Goal: Information Seeking & Learning: Check status

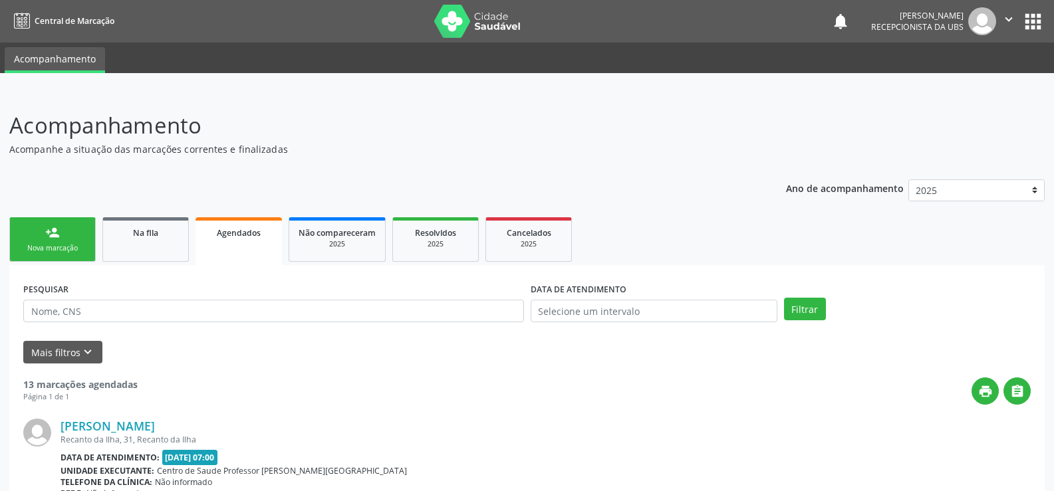
click at [253, 239] on link "Agendados" at bounding box center [239, 241] width 86 height 48
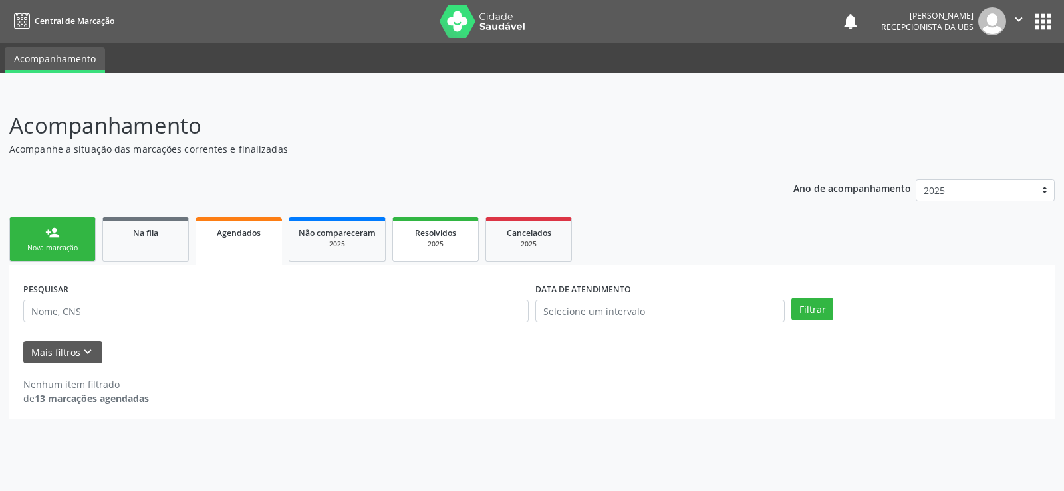
click at [441, 237] on span "Resolvidos" at bounding box center [435, 232] width 41 height 11
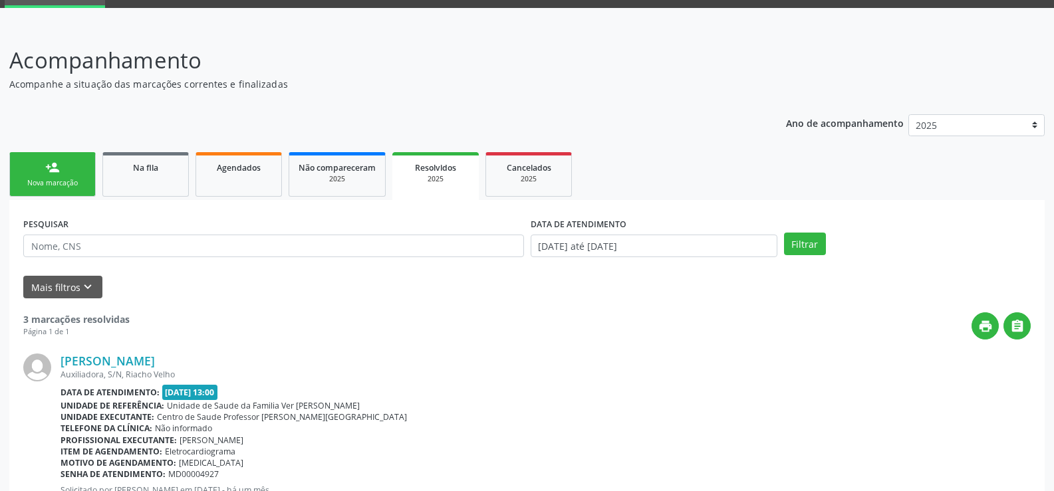
scroll to position [46, 0]
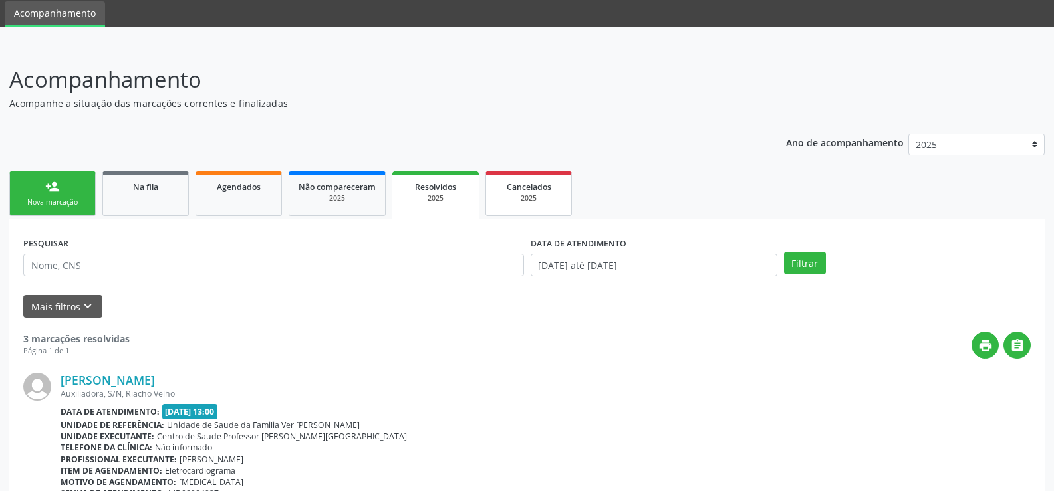
click at [545, 185] on span "Cancelados" at bounding box center [529, 187] width 45 height 11
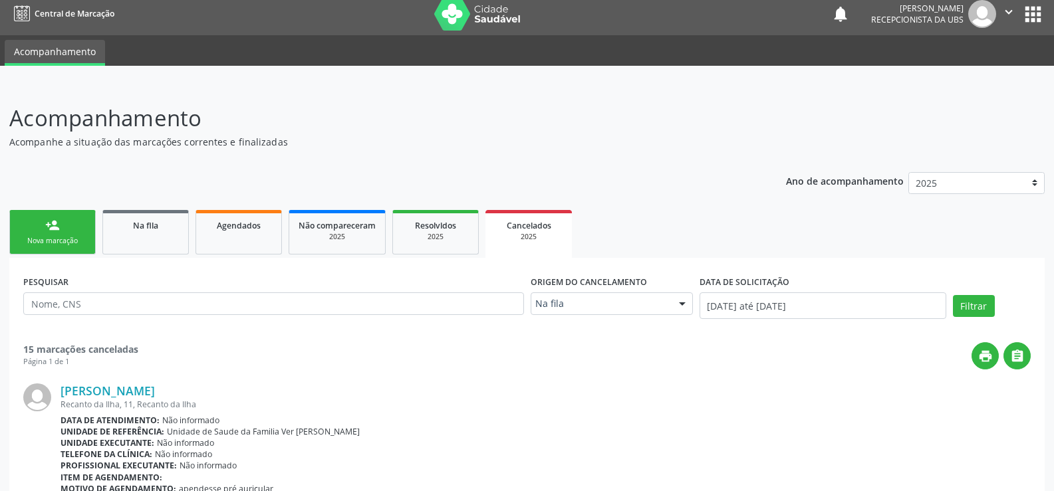
scroll to position [0, 0]
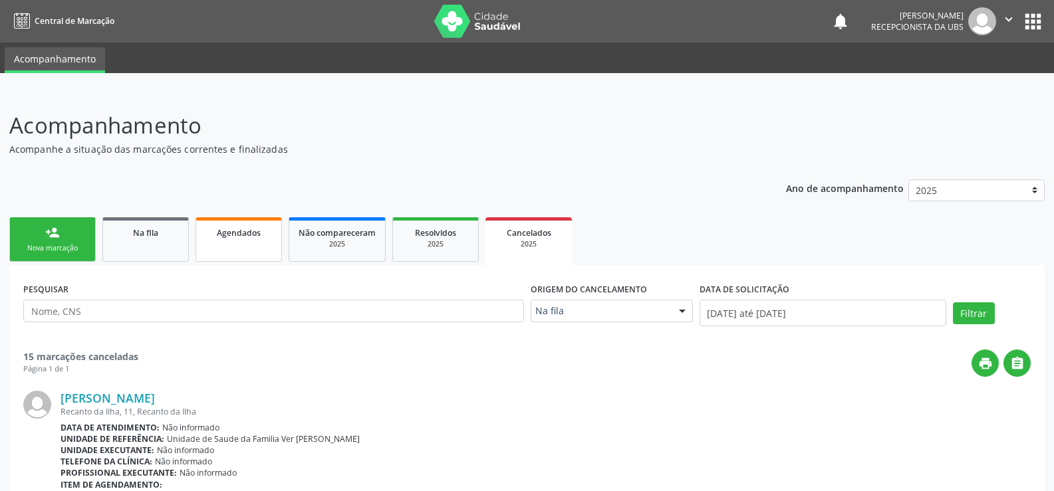
click at [253, 235] on span "Agendados" at bounding box center [239, 232] width 44 height 11
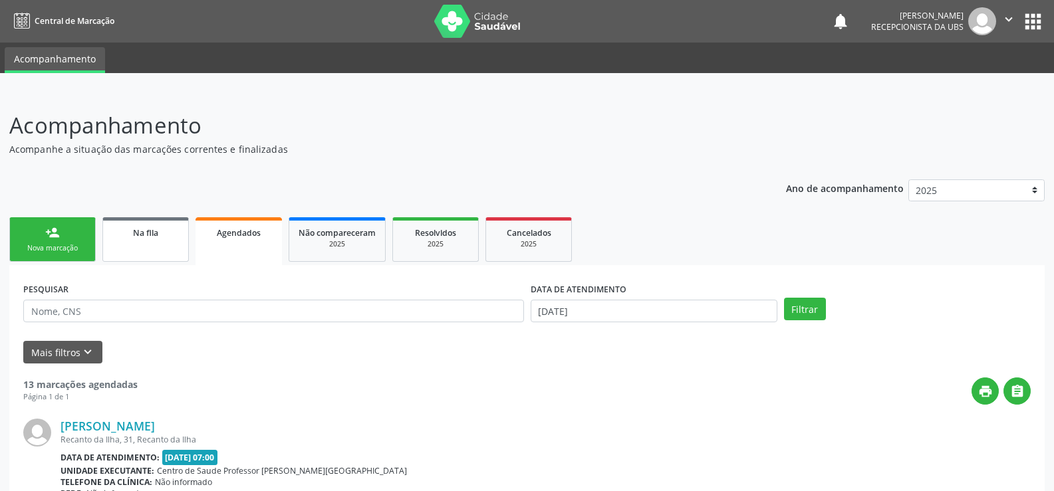
click at [166, 231] on div "Na fila" at bounding box center [145, 232] width 66 height 14
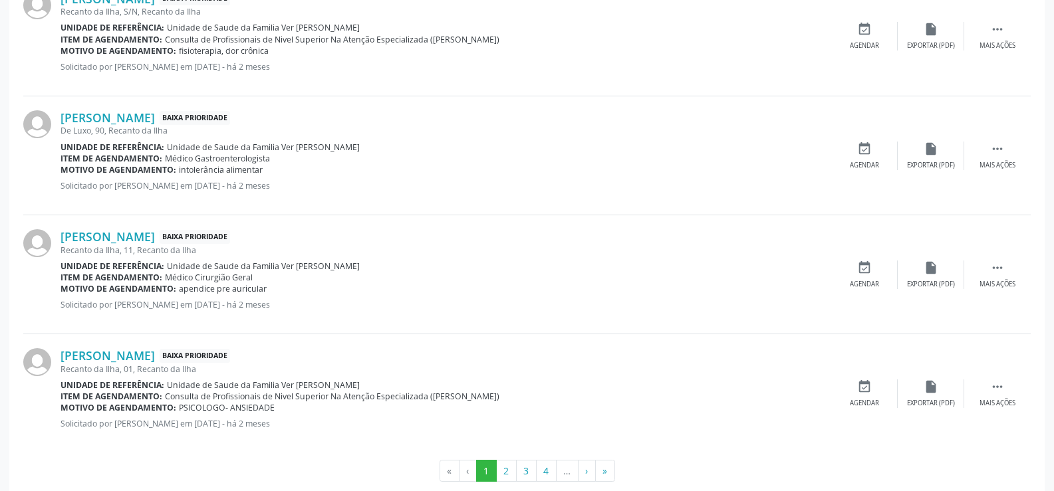
scroll to position [1796, 0]
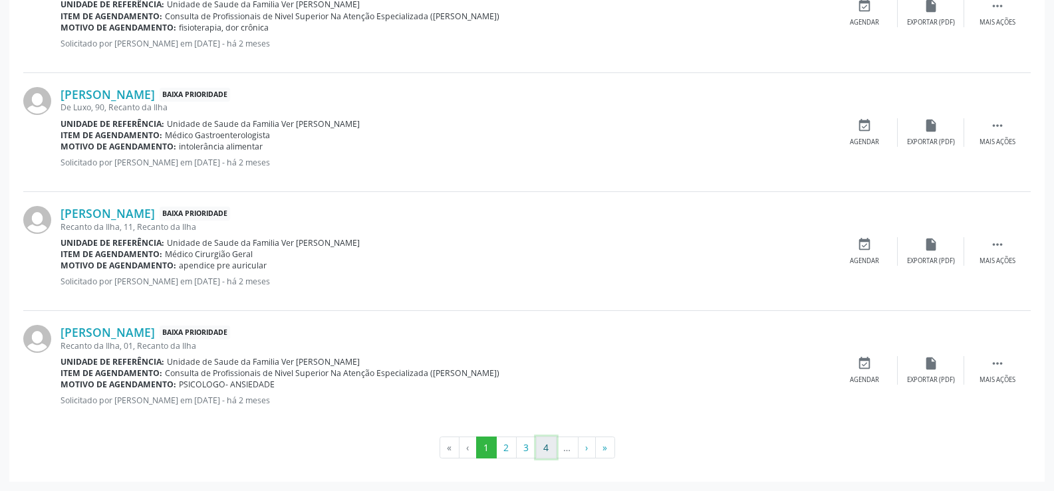
click at [544, 445] on button "4" at bounding box center [546, 448] width 21 height 23
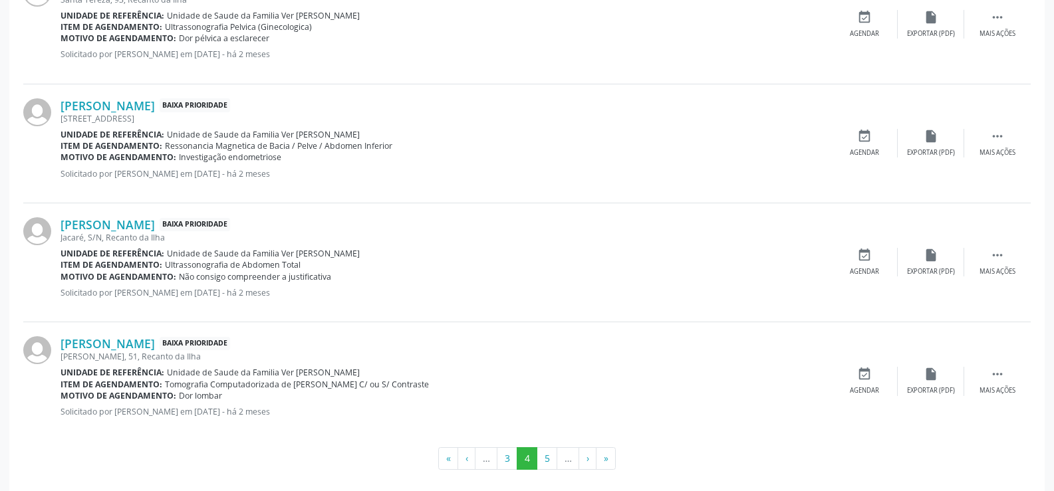
scroll to position [1762, 0]
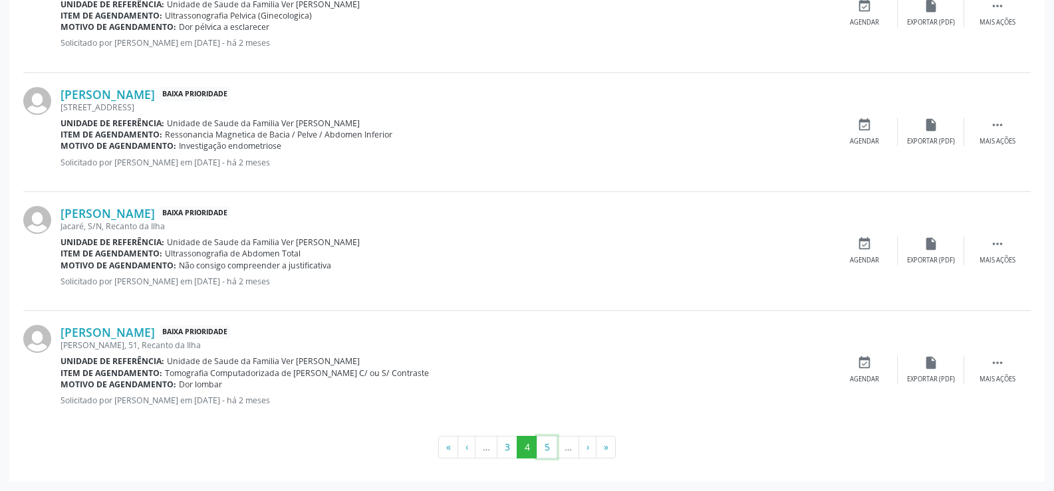
click at [544, 445] on button "5" at bounding box center [547, 447] width 21 height 23
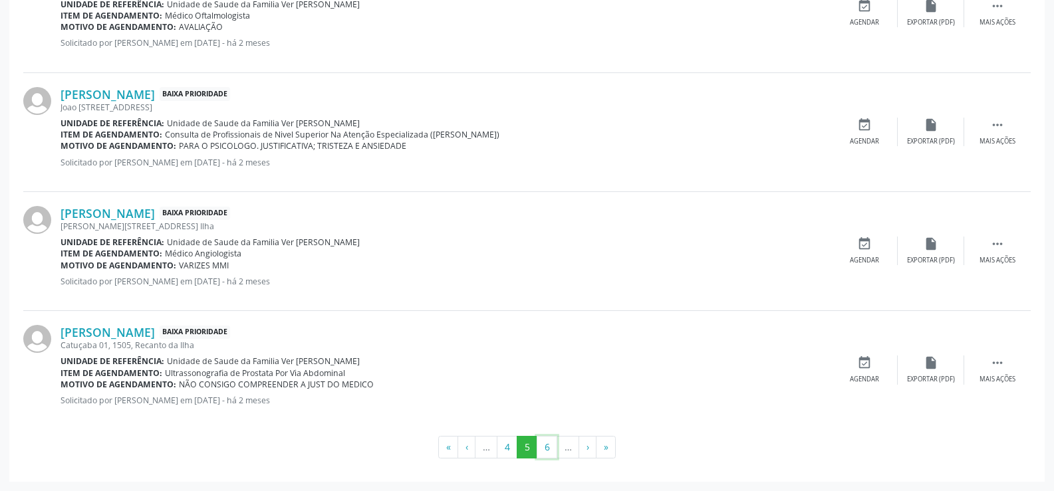
click at [544, 445] on button "6" at bounding box center [547, 447] width 21 height 23
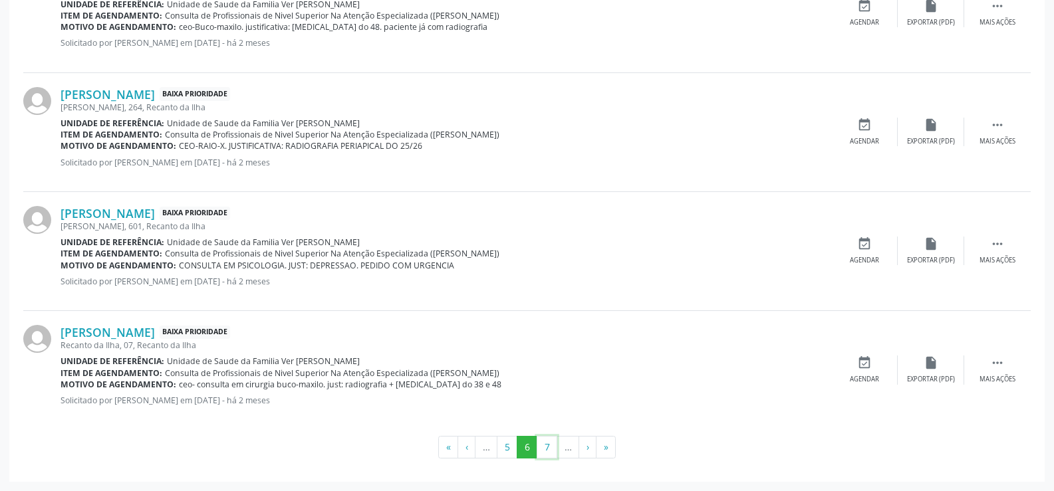
click at [544, 445] on button "7" at bounding box center [547, 447] width 21 height 23
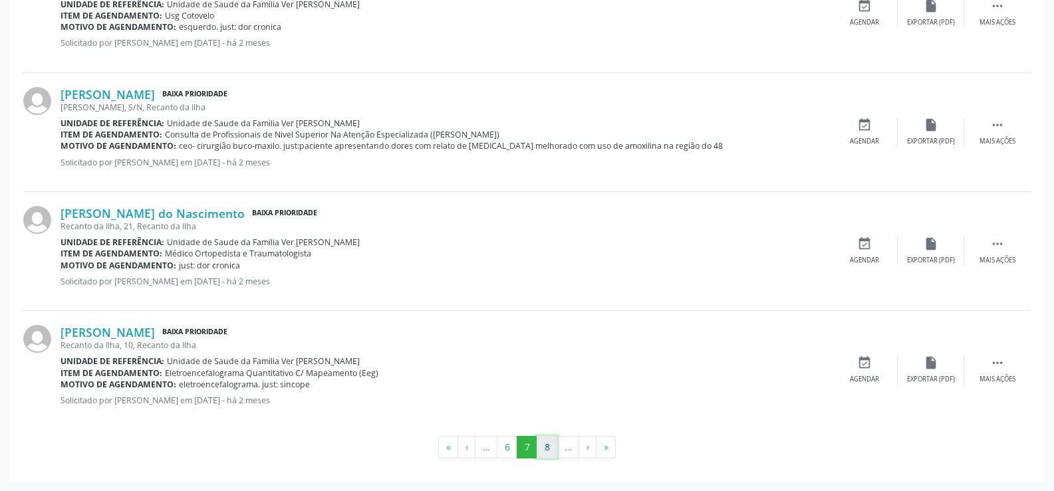
click at [543, 448] on button "8" at bounding box center [547, 447] width 21 height 23
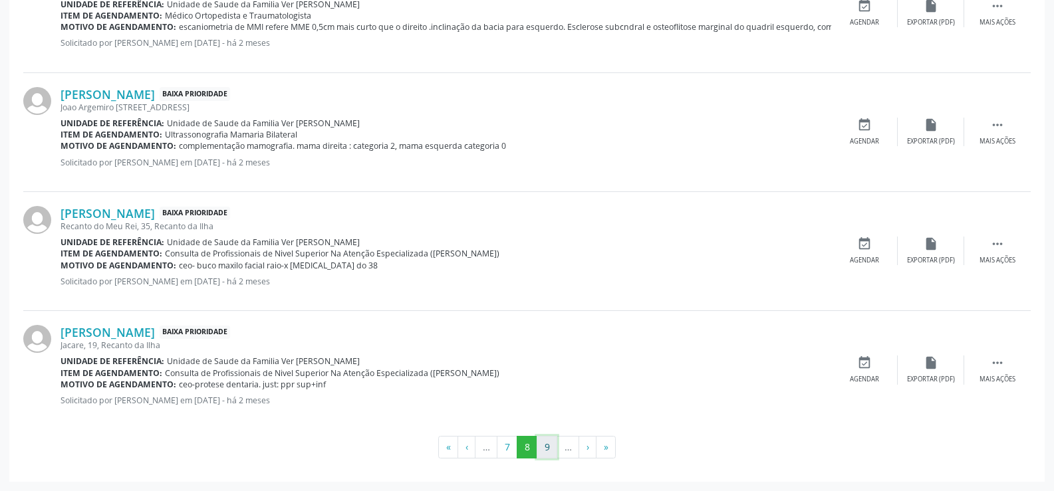
click at [541, 452] on button "9" at bounding box center [547, 447] width 21 height 23
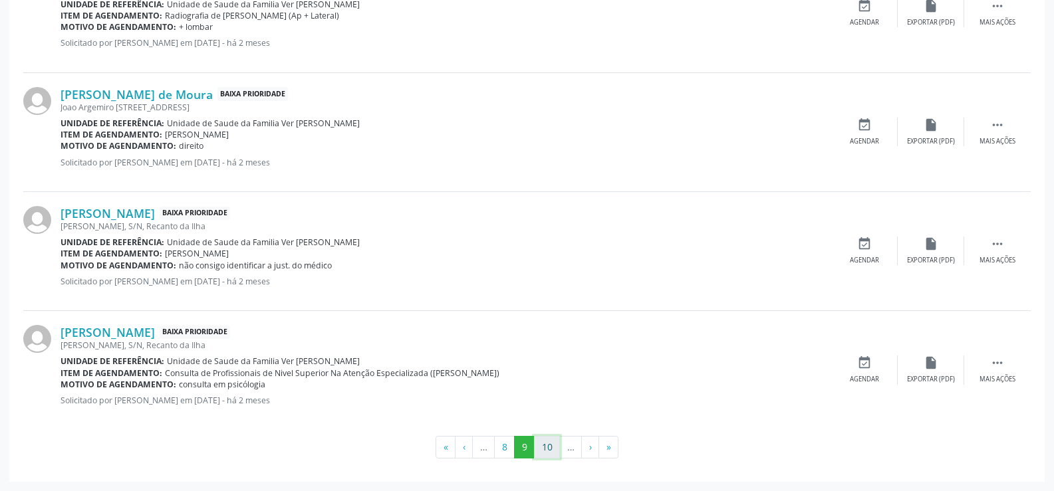
click at [542, 454] on button "10" at bounding box center [547, 447] width 26 height 23
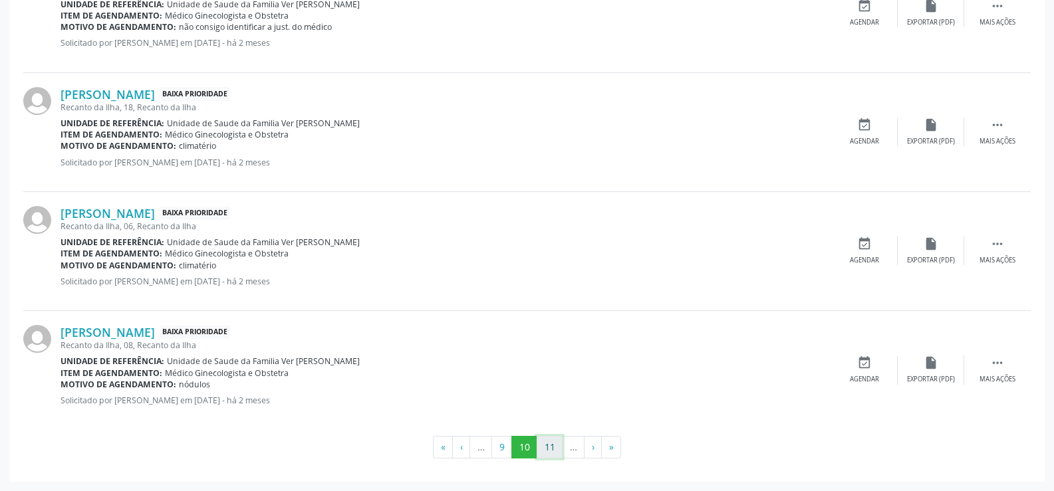
click at [546, 449] on button "11" at bounding box center [550, 447] width 26 height 23
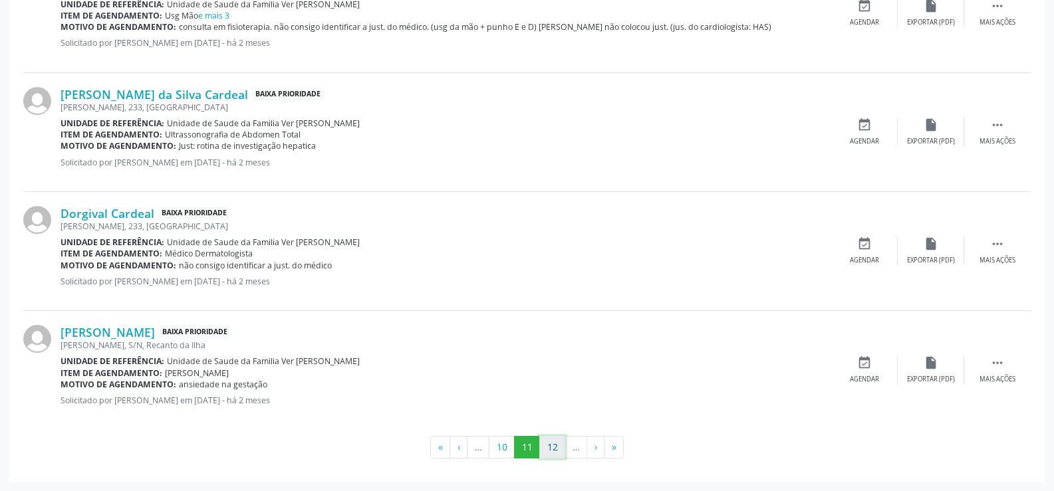
click at [561, 446] on button "12" at bounding box center [552, 447] width 26 height 23
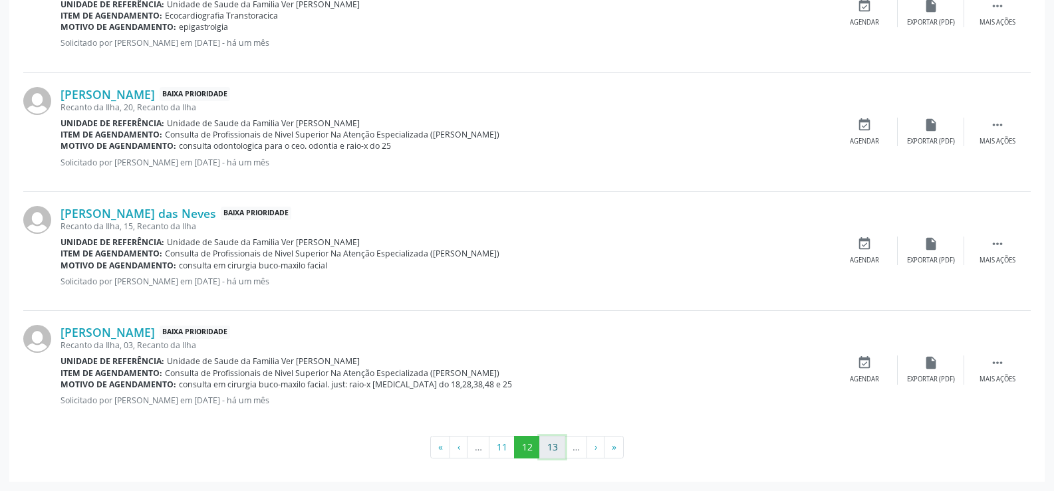
click at [543, 448] on button "13" at bounding box center [552, 447] width 26 height 23
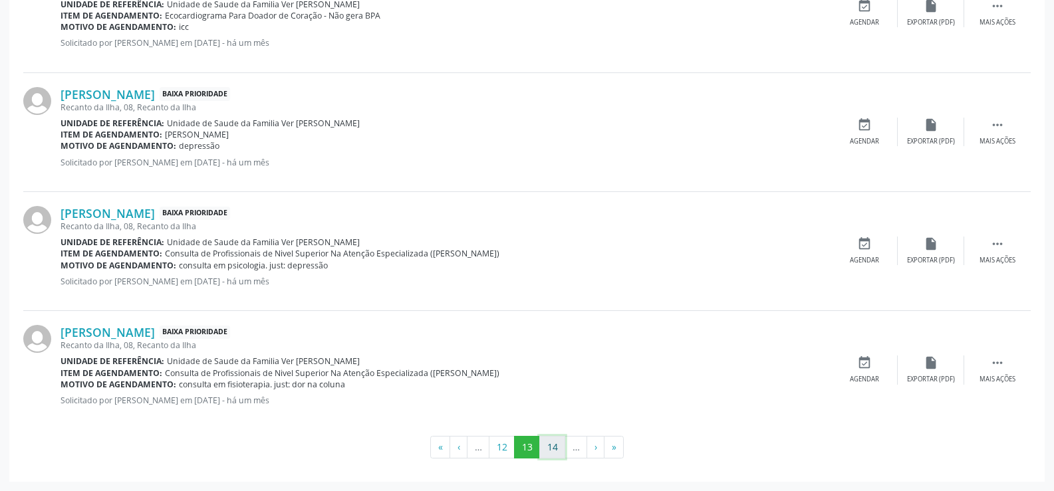
click at [546, 448] on button "14" at bounding box center [552, 447] width 26 height 23
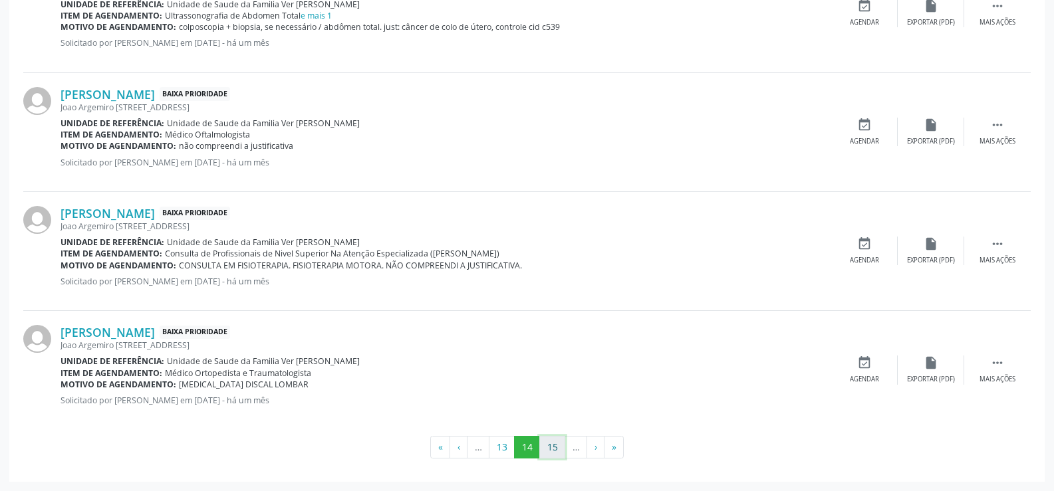
click at [549, 448] on button "15" at bounding box center [552, 447] width 26 height 23
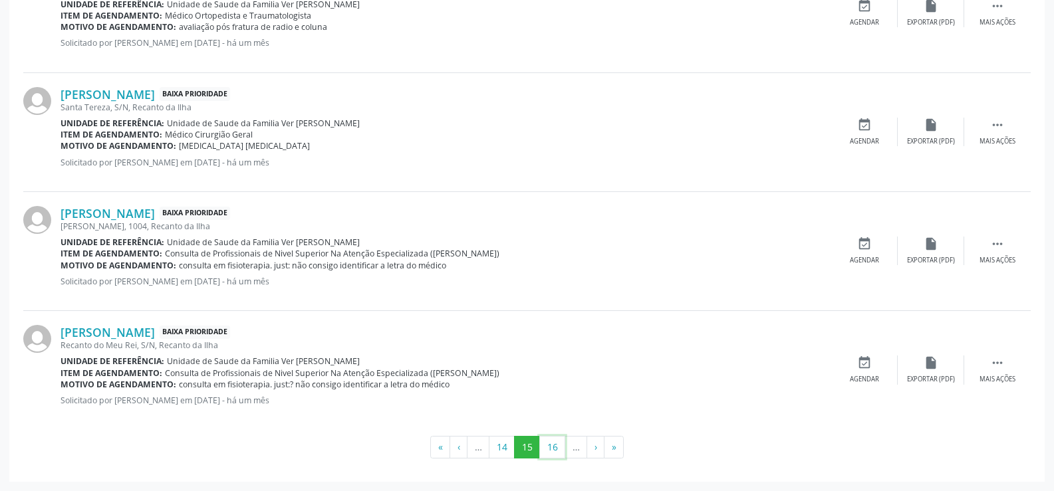
click at [549, 448] on button "16" at bounding box center [552, 447] width 26 height 23
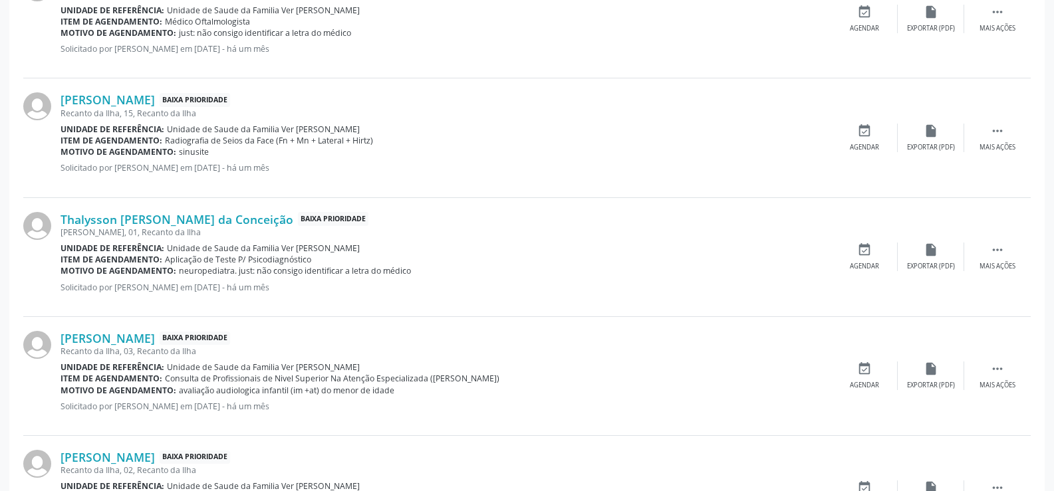
scroll to position [1774, 0]
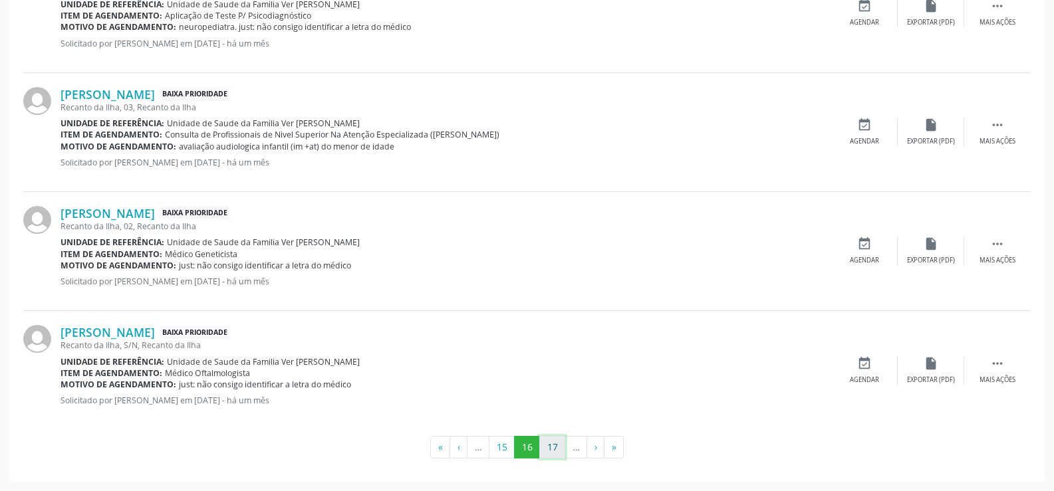
click at [550, 446] on button "17" at bounding box center [552, 447] width 26 height 23
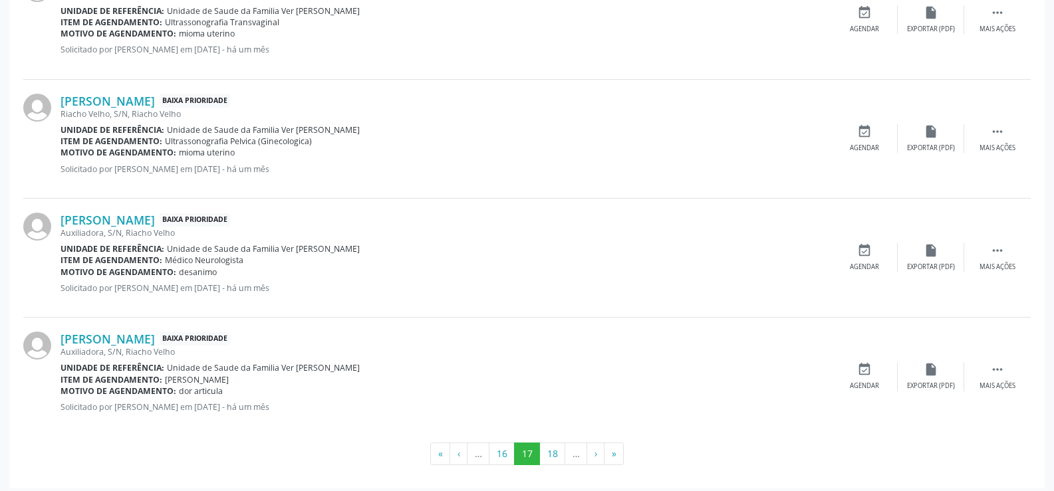
scroll to position [1762, 0]
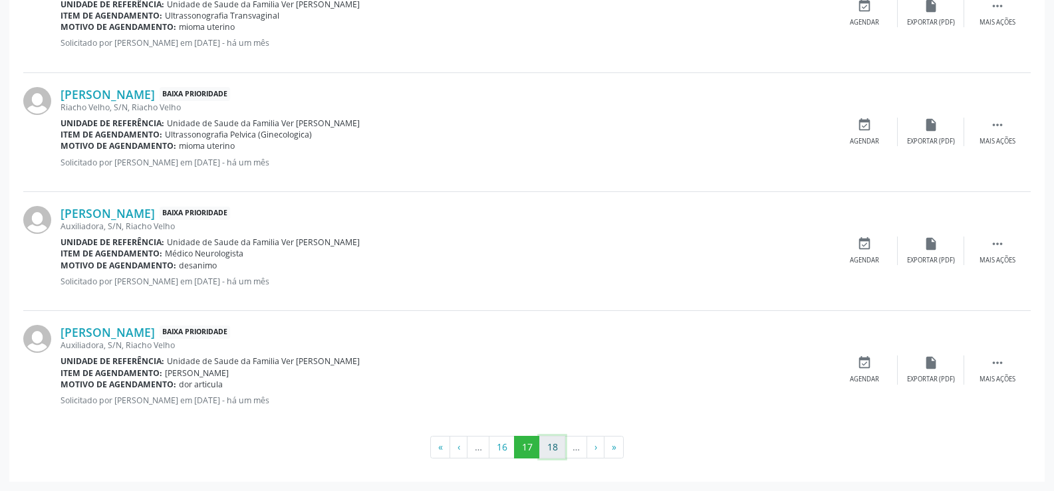
click at [555, 456] on button "18" at bounding box center [552, 447] width 26 height 23
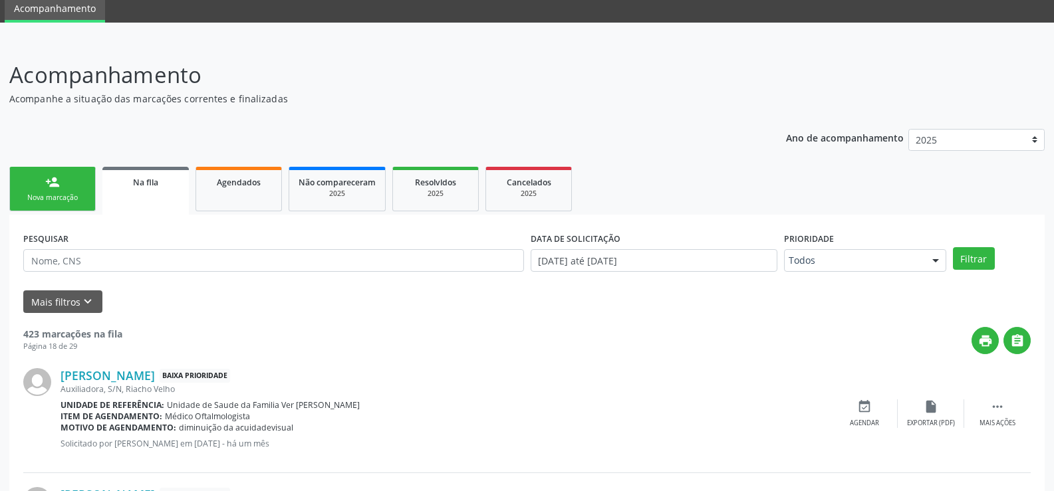
scroll to position [0, 0]
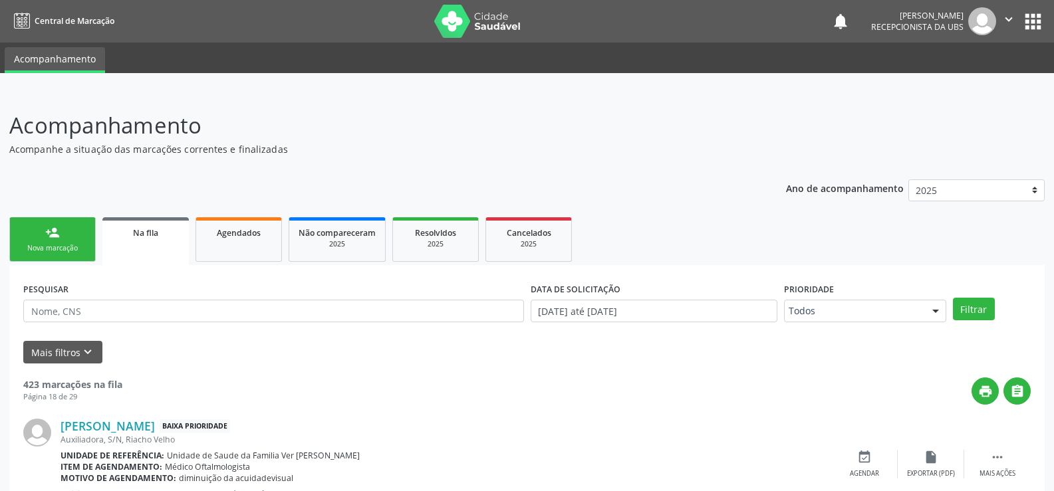
click at [28, 236] on link "person_add Nova marcação" at bounding box center [52, 239] width 86 height 45
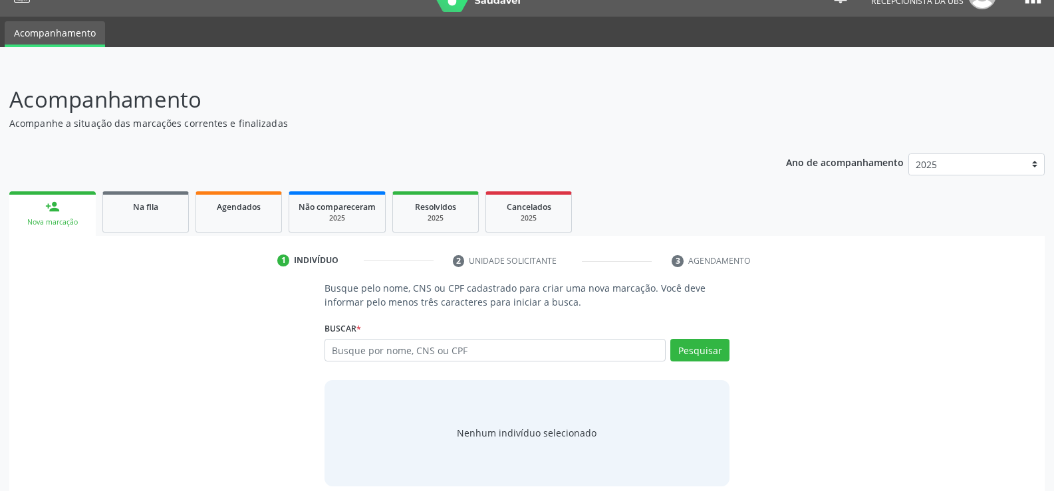
scroll to position [40, 0]
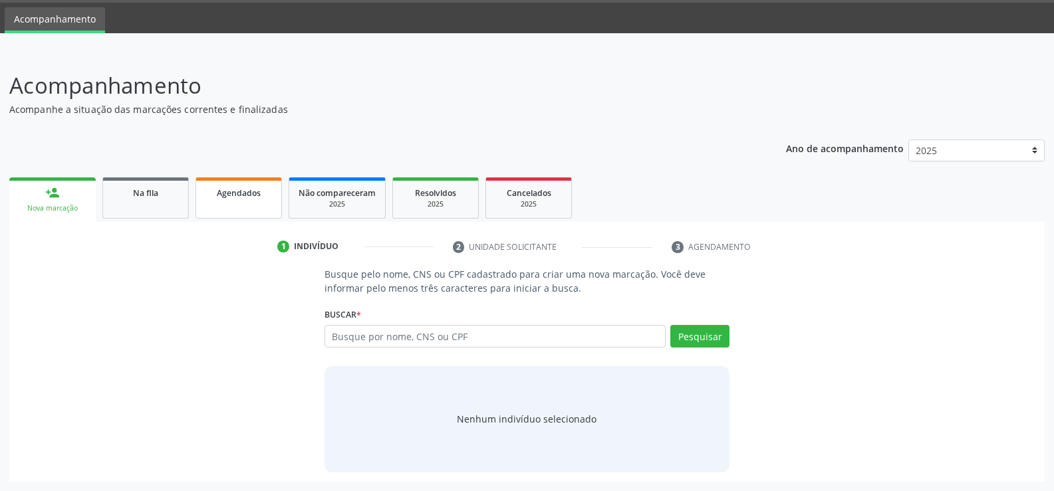
click at [234, 208] on link "Agendados" at bounding box center [239, 198] width 86 height 41
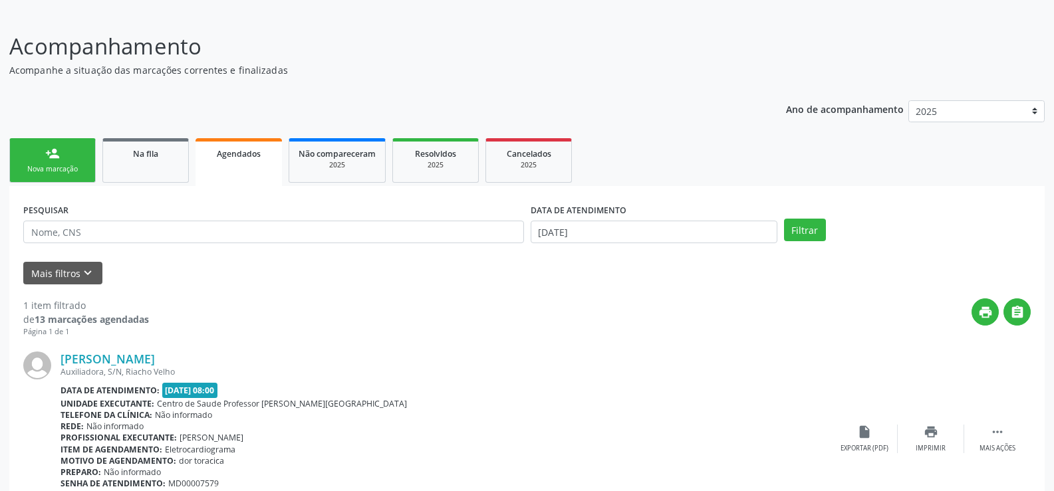
scroll to position [151, 0]
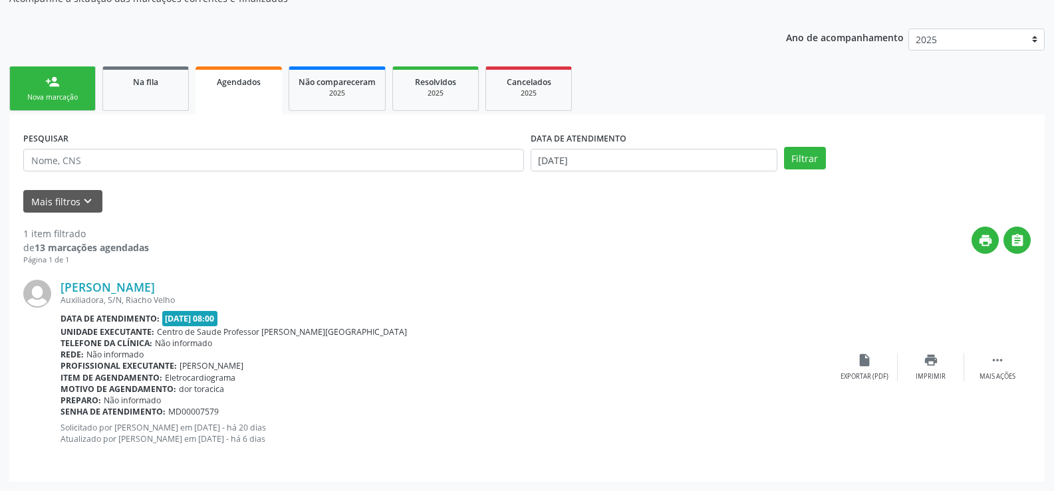
click at [253, 195] on div "PESQUISAR DATA DE ATENDIMENTO [DATE] Filtrar UNIDADE EXECUTANTE Selecione uma u…" at bounding box center [526, 298] width 1035 height 368
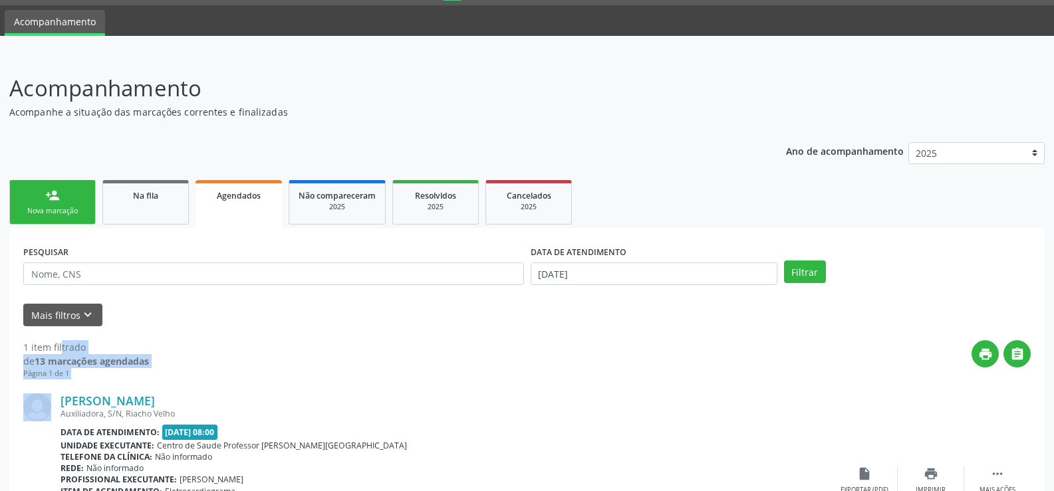
scroll to position [18, 0]
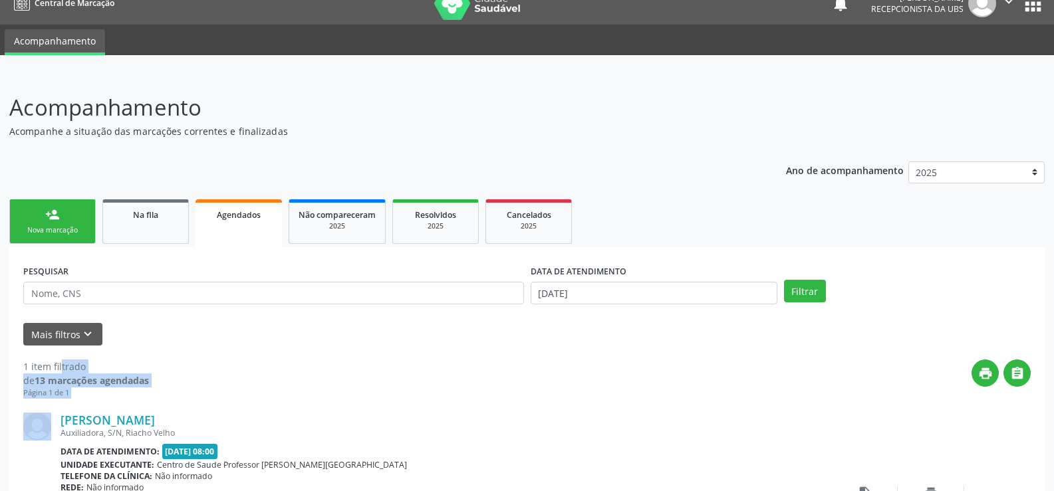
click at [262, 217] on div "Agendados" at bounding box center [239, 214] width 68 height 14
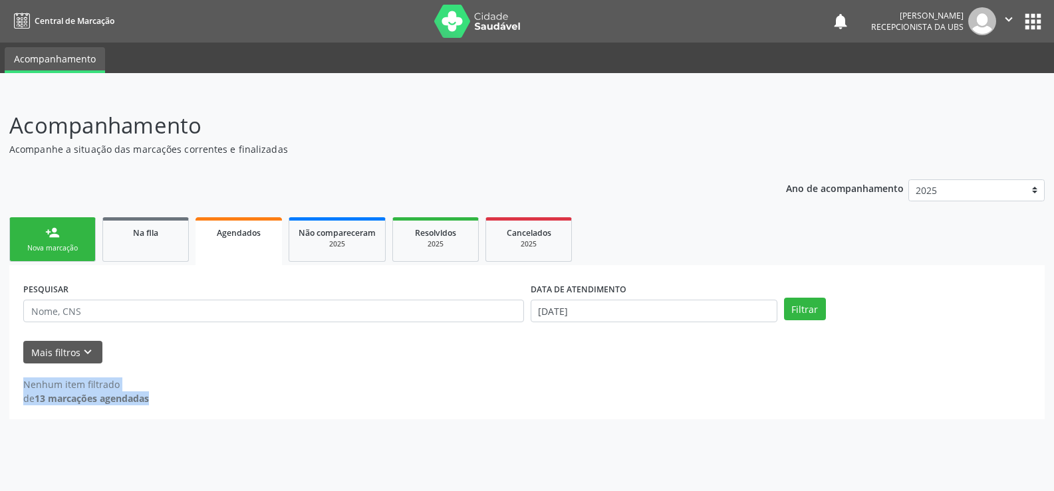
scroll to position [0, 0]
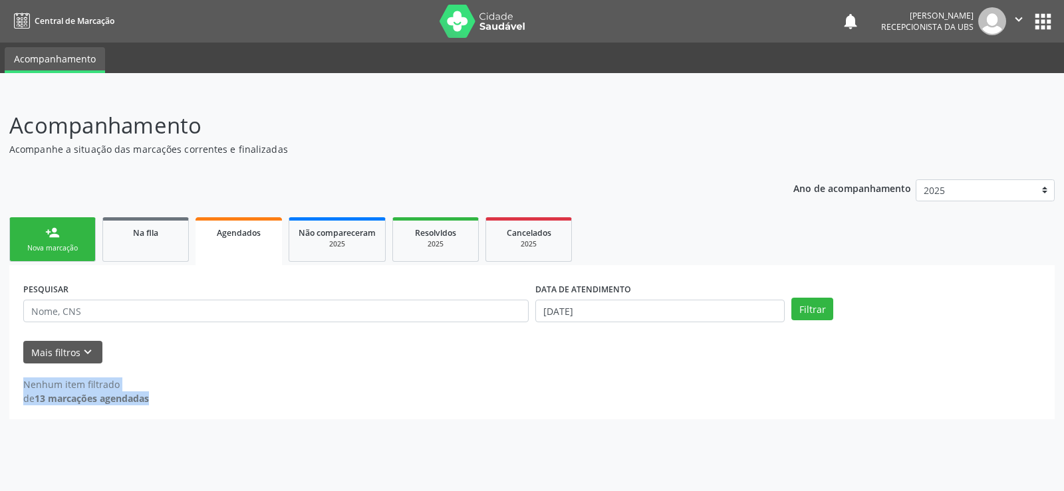
click at [247, 237] on span "Agendados" at bounding box center [239, 232] width 44 height 11
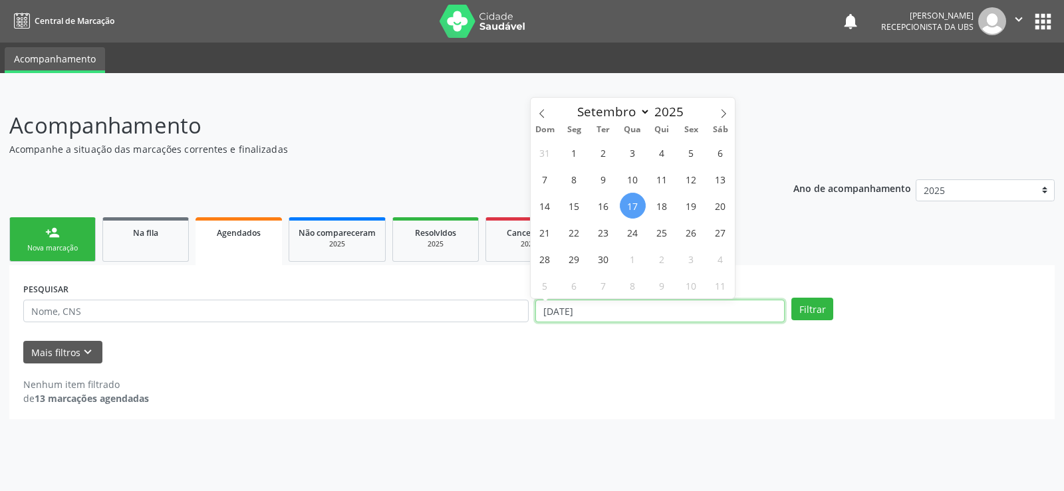
click at [677, 305] on input "[DATE]" at bounding box center [659, 311] width 249 height 23
click at [600, 252] on span "30" at bounding box center [604, 259] width 26 height 26
type input "[DATE]"
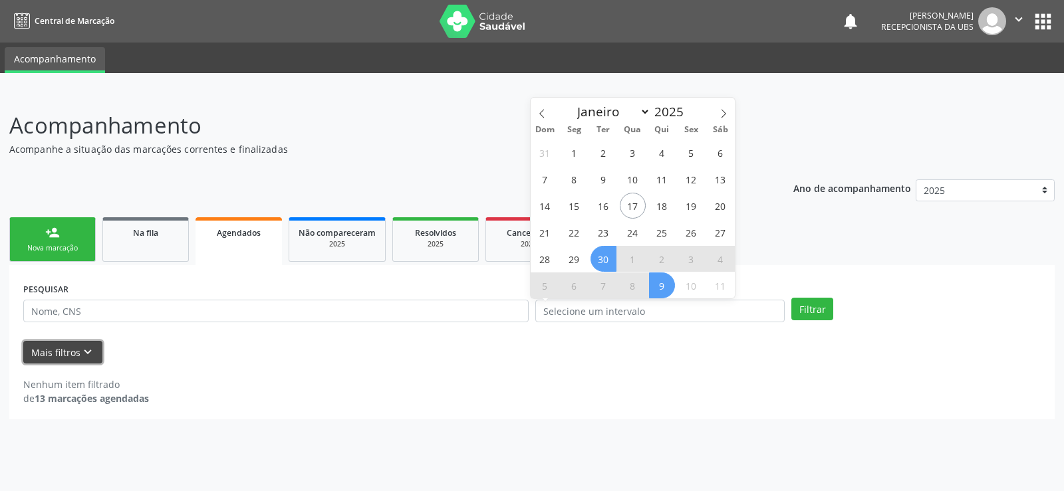
click at [80, 350] on icon "keyboard_arrow_down" at bounding box center [87, 352] width 15 height 15
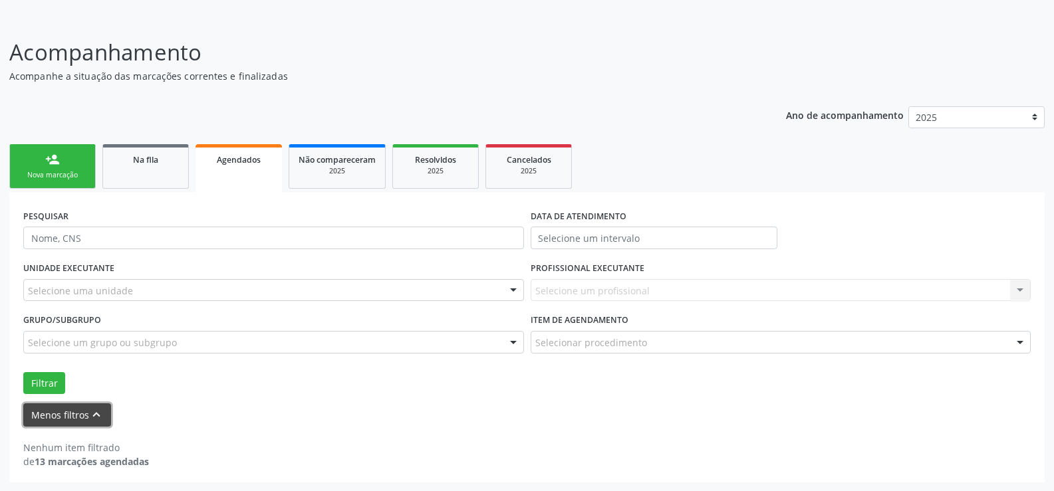
scroll to position [74, 0]
click at [362, 425] on div "Menos filtros keyboard_arrow_up" at bounding box center [527, 414] width 1014 height 23
click at [47, 376] on button "Filtrar" at bounding box center [44, 383] width 42 height 23
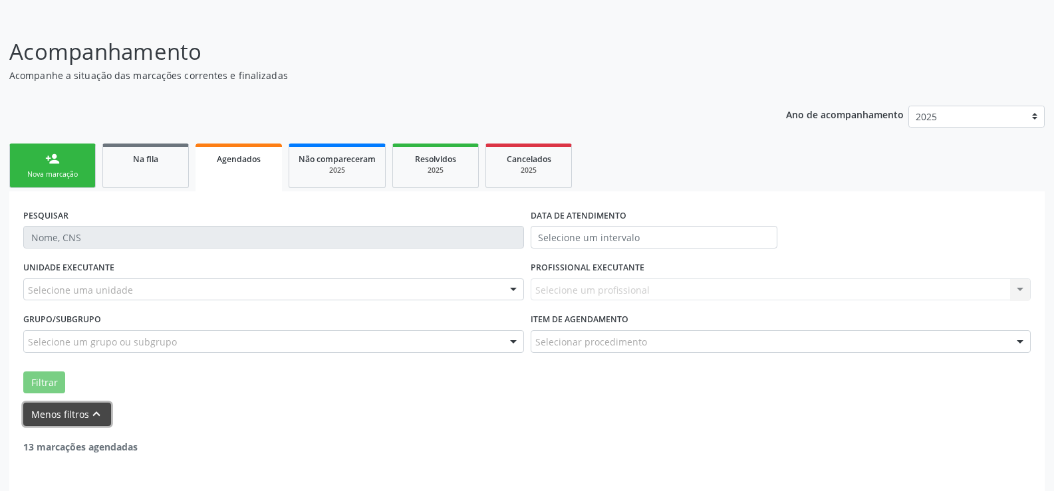
click at [107, 417] on button "Menos filtros keyboard_arrow_up" at bounding box center [67, 414] width 88 height 23
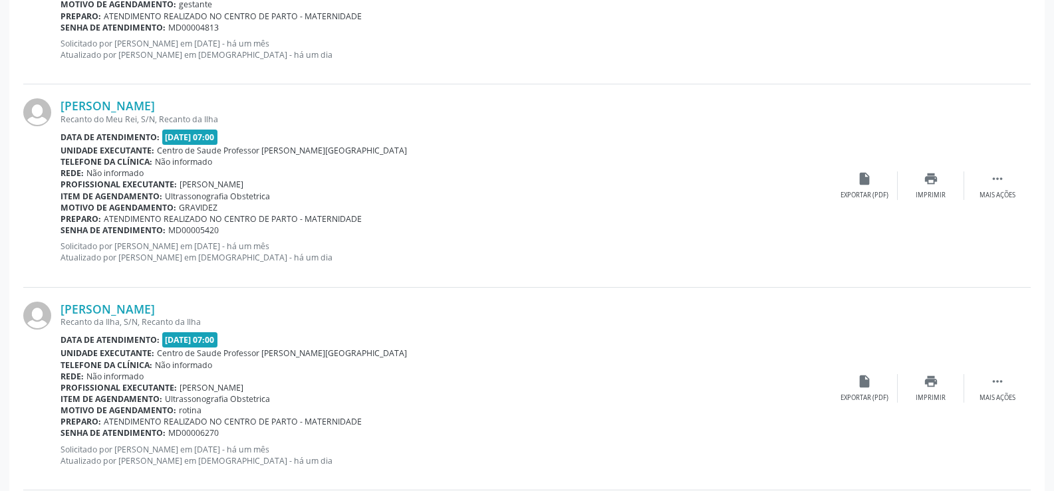
scroll to position [1795, 0]
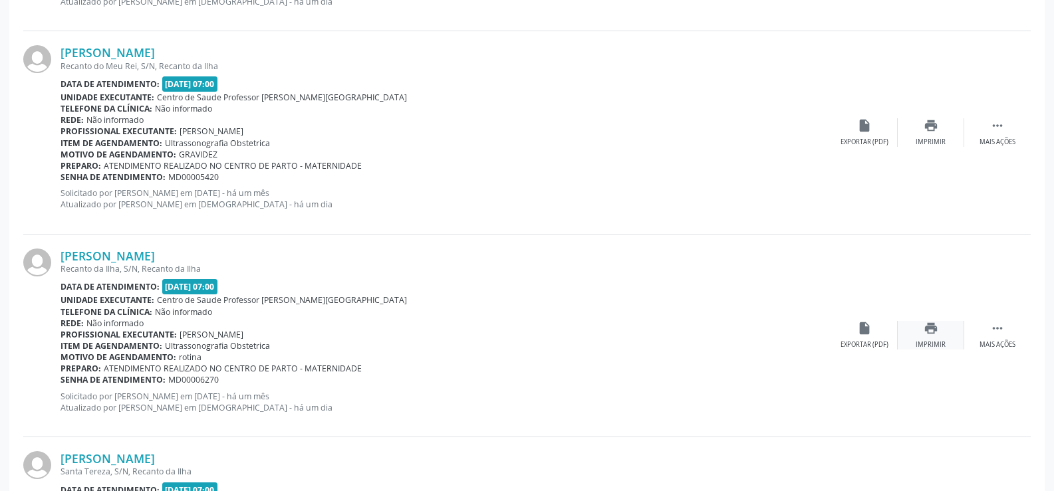
click at [935, 336] on div "print Imprimir" at bounding box center [931, 335] width 66 height 29
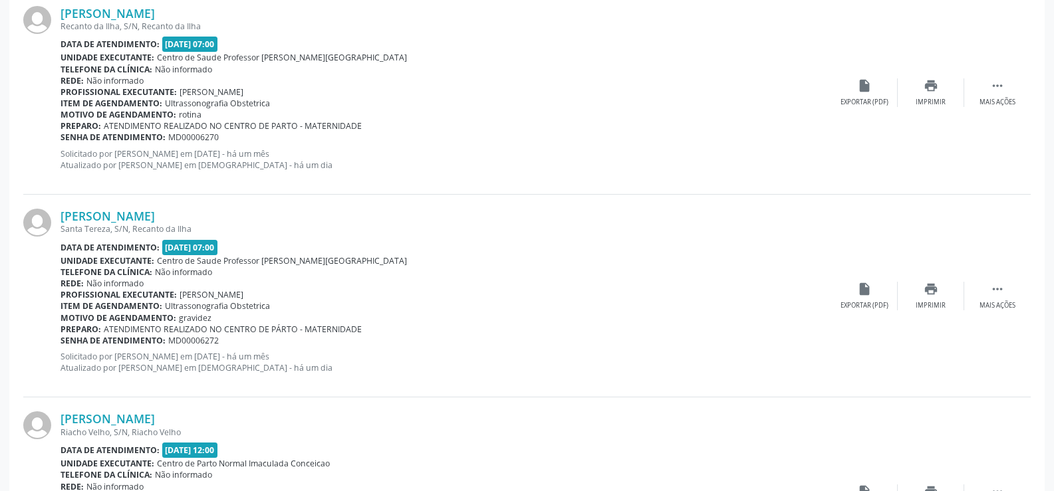
scroll to position [2061, 0]
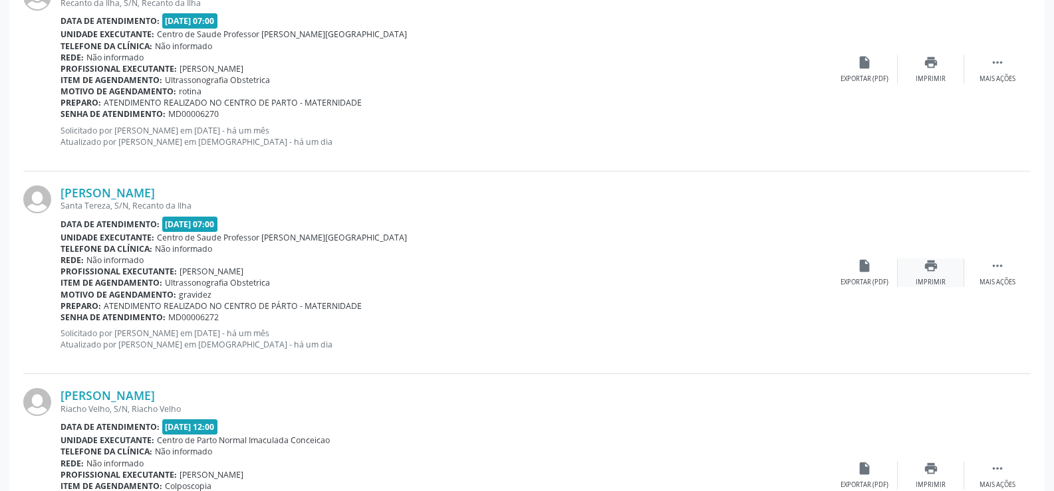
click at [926, 269] on icon "print" at bounding box center [931, 266] width 15 height 15
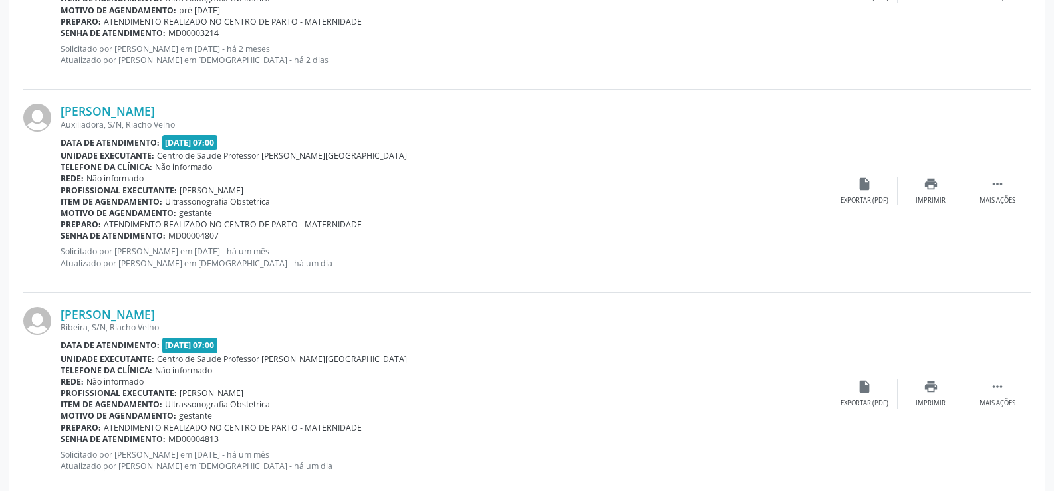
scroll to position [1463, 0]
